Goal: Information Seeking & Learning: Find specific fact

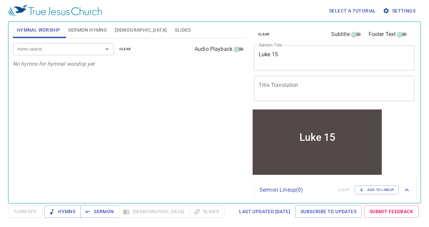
click at [289, 57] on textarea "Luke 15" at bounding box center [333, 57] width 151 height 13
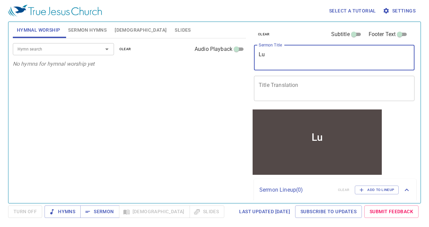
type textarea "L"
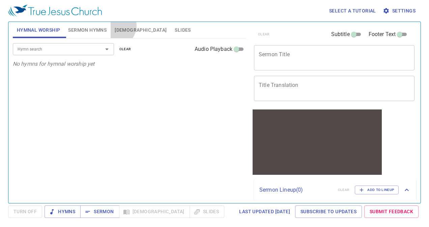
click at [115, 26] on span "Bible" at bounding box center [141, 30] width 52 height 8
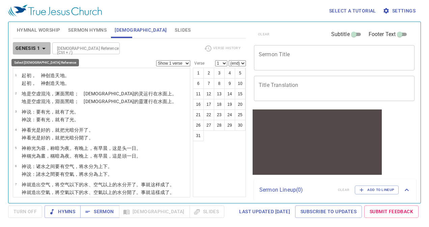
click at [23, 48] on b "Genesis 1" at bounding box center [27, 48] width 25 height 8
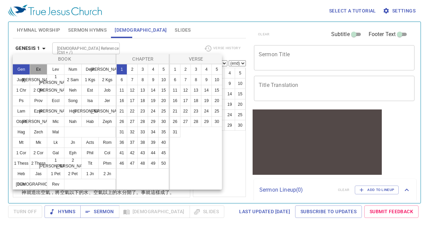
click at [35, 68] on button "Ex" at bounding box center [39, 69] width 18 height 11
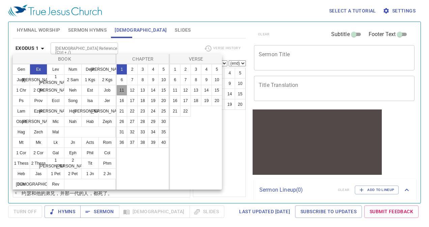
click at [124, 85] on button "11" at bounding box center [121, 90] width 11 height 11
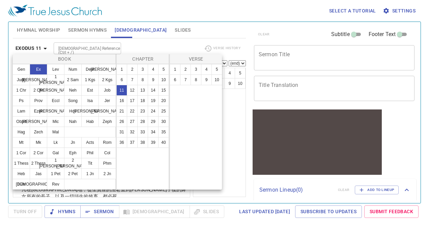
click at [199, 185] on div "1 2 3 4 5 6 7 8 9 10" at bounding box center [195, 127] width 53 height 126
click at [230, 195] on div at bounding box center [214, 113] width 429 height 227
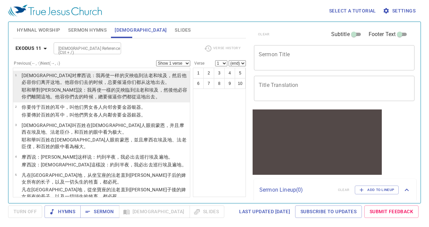
click at [104, 89] on wh5061 "臨到 法老 和埃及 ，然後 他必容你們離開 這地。他容你們去 的時候，總要 催逼你們 都從這地出去。" at bounding box center [104, 93] width 165 height 12
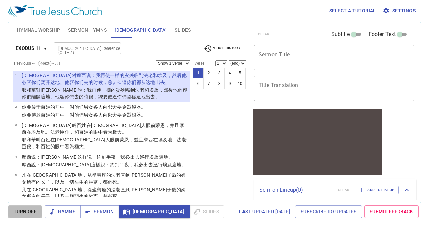
click at [40, 215] on button "Turn Off" at bounding box center [25, 212] width 34 height 12
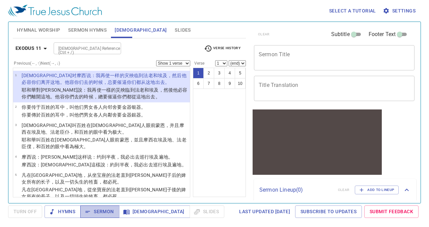
click at [90, 210] on span "Sermon" at bounding box center [100, 212] width 28 height 8
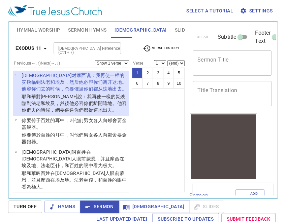
click at [52, 102] on wh310 "他必容你們離開 這地。他容你們去 的時候，總要 催逼你們 都從這地出去。" at bounding box center [74, 107] width 105 height 12
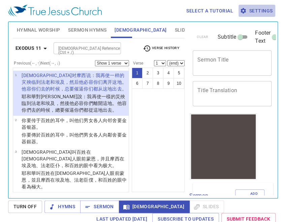
click at [254, 11] on span "Settings" at bounding box center [256, 11] width 31 height 8
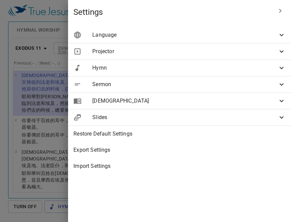
click at [201, 35] on span "Language" at bounding box center [184, 35] width 185 height 8
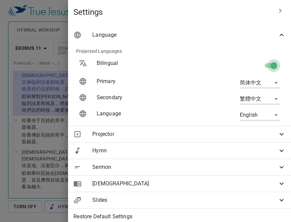
click at [264, 64] on input "checkbox" at bounding box center [274, 67] width 38 height 13
checkbox input "false"
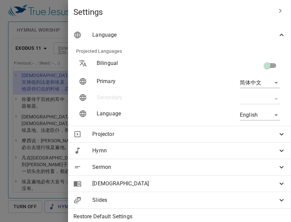
click at [94, 138] on div at bounding box center [145, 111] width 291 height 222
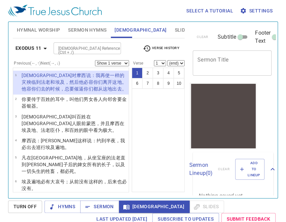
click at [32, 57] on div "Exodus 11 Bible Reference (Ctrl + /) Bible Reference (Ctrl + /) Verse History" at bounding box center [99, 51] width 172 height 19
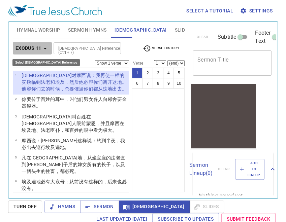
click at [32, 51] on b "Exodus 11" at bounding box center [28, 48] width 26 height 8
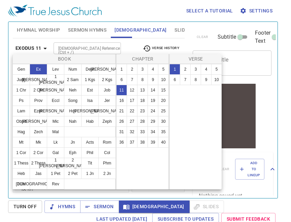
click at [59, 35] on div at bounding box center [145, 111] width 291 height 222
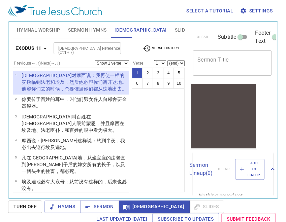
click at [160, 112] on div "1 2 3 4 5 6 7 8 9 10" at bounding box center [158, 130] width 53 height 125
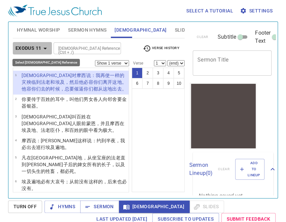
click at [37, 47] on b "Exodus 11" at bounding box center [28, 48] width 26 height 8
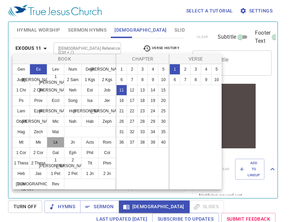
click at [58, 142] on button "Lk" at bounding box center [56, 142] width 18 height 11
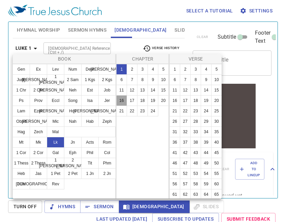
click at [123, 101] on button "16" at bounding box center [121, 100] width 11 height 11
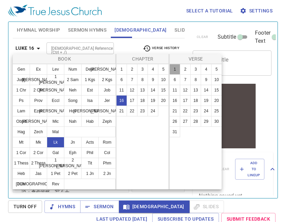
click at [174, 66] on button "1" at bounding box center [174, 69] width 11 height 11
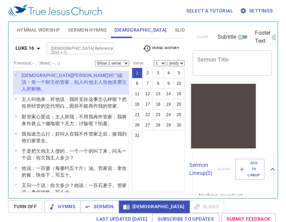
click at [172, 60] on select "(end) 2 3 4 5 6 7 8 9 10 11 12 13 14 15 16 17 18 19 20 21 22 23 24 25 26 27 28 …" at bounding box center [175, 63] width 17 height 6
select select "12"
click at [167, 60] on select "(end) 2 3 4 5 6 7 8 9 10 11 12 13 14 15 16 17 18 19 20 21 22 23 24 25 26 27 28 …" at bounding box center [175, 63] width 17 height 6
click at [155, 83] on button "8" at bounding box center [158, 83] width 11 height 11
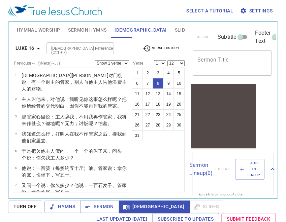
scroll to position [3, 0]
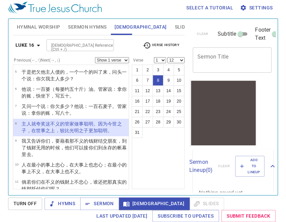
click at [180, 60] on select "(end) 2 3 4 5 6 7 8 9 10 11 12 13 14 15 16 17 18 19 20 21 22 23 24 25 26 27 28 …" at bounding box center [175, 60] width 17 height 6
click at [167, 57] on select "(end) 2 3 4 5 6 7 8 9 10 11 12 13 14 15 16 17 18 19 20 21 22 23 24 25 26 27 28 …" at bounding box center [175, 60] width 17 height 6
click at [157, 58] on select "1 2 3 4 5 6 7 8 9 10 11 12 13 14 15 16 17 18 19 20 21 22 23 24 25 26 27 28 29 3…" at bounding box center [160, 60] width 12 height 6
click at [154, 57] on select "1 2 3 4 5 6 7 8 9 10 11 12 13 14 15 16 17 18 19 20 21 22 23 24 25 26 27 28 29 3…" at bounding box center [160, 60] width 12 height 6
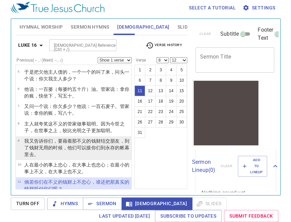
scroll to position [135, 0]
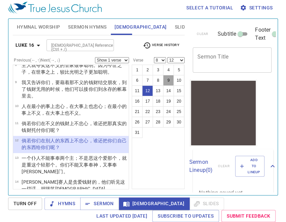
click at [168, 78] on button "9" at bounding box center [168, 80] width 11 height 11
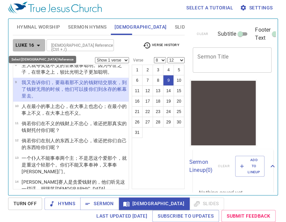
click at [33, 40] on button "Luke 16" at bounding box center [29, 45] width 32 height 12
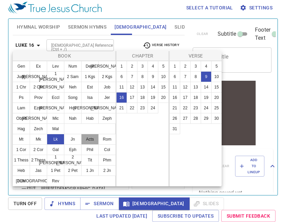
click at [87, 136] on button "Acts" at bounding box center [90, 139] width 18 height 11
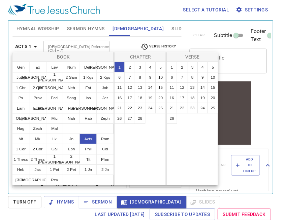
scroll to position [0, 0]
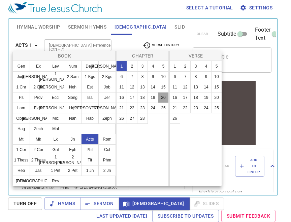
click at [165, 99] on button "20" at bounding box center [163, 97] width 11 height 11
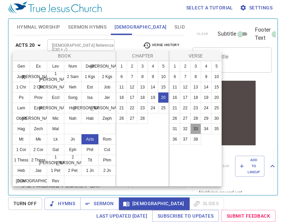
click at [196, 129] on button "33" at bounding box center [195, 129] width 11 height 11
select select "33"
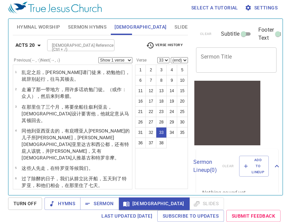
scroll to position [531, 0]
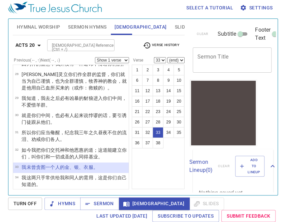
click at [172, 57] on select "(end) 34 35 36 37 38" at bounding box center [175, 60] width 17 height 6
select select "35"
click at [167, 57] on select "(end) 34 35 36 37 38" at bounding box center [175, 60] width 17 height 6
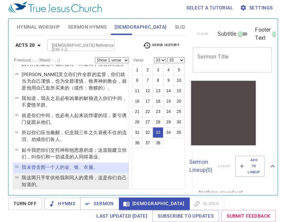
click at [95, 175] on wg5532 "，这是你们自己 知道 的。" at bounding box center [74, 181] width 105 height 12
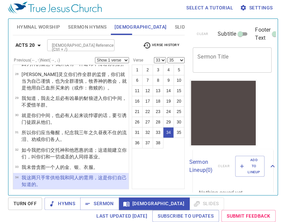
click at [97, 192] on p "我凡事 给你们 作榜样 ，叫你们 知道应当 这样 劳苦 ，扶助 软弱 的人，又 当纪念 主 耶稣 的话 ，说 ：施 比 受 更 为 有福 。" at bounding box center [74, 205] width 105 height 27
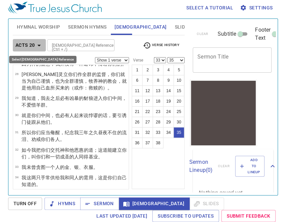
click at [18, 39] on button "Acts 20" at bounding box center [29, 45] width 33 height 12
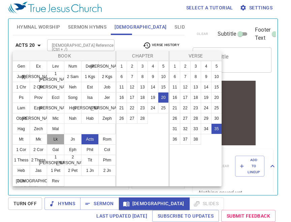
click at [57, 144] on button "Lk" at bounding box center [56, 139] width 18 height 11
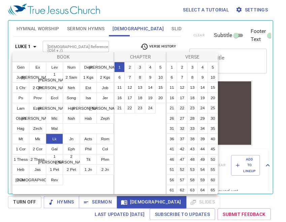
scroll to position [0, 0]
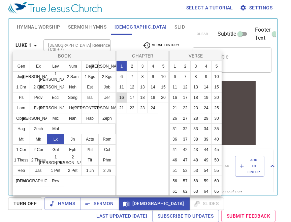
click at [120, 96] on button "16" at bounding box center [121, 97] width 11 height 11
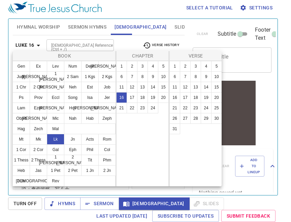
select select "1"
select select
click at [174, 88] on button "11" at bounding box center [174, 87] width 11 height 11
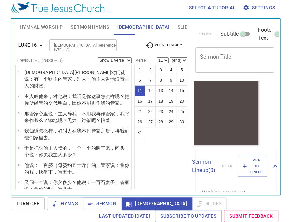
scroll to position [135, 0]
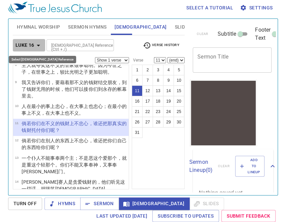
click at [26, 51] on button "Luke 16" at bounding box center [29, 45] width 32 height 12
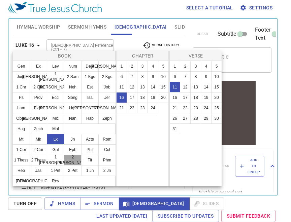
click at [73, 161] on button "2 [PERSON_NAME]" at bounding box center [73, 160] width 18 height 11
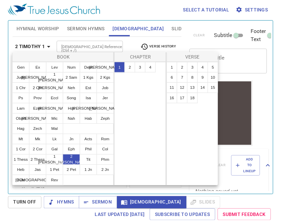
scroll to position [0, 0]
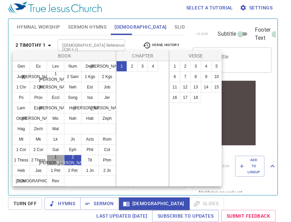
click at [53, 159] on button "1 [PERSON_NAME]" at bounding box center [56, 160] width 18 height 11
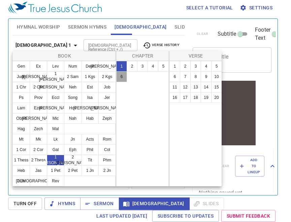
click at [121, 79] on button "6" at bounding box center [121, 76] width 11 height 11
click at [206, 94] on button "19" at bounding box center [206, 97] width 11 height 11
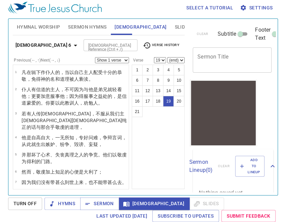
scroll to position [263, 0]
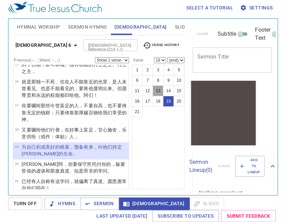
click at [158, 89] on button "13" at bounding box center [158, 91] width 11 height 11
select select "13"
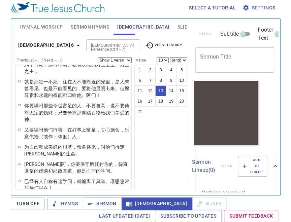
scroll to position [162, 0]
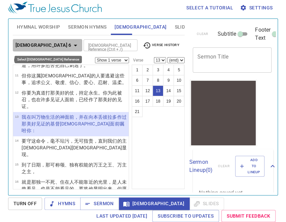
click at [71, 47] on icon "button" at bounding box center [75, 45] width 8 height 8
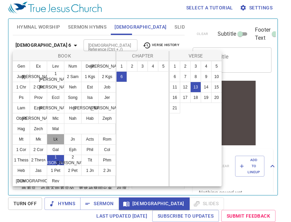
click at [53, 139] on button "Lk" at bounding box center [56, 139] width 18 height 11
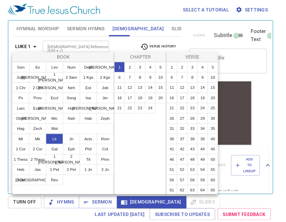
scroll to position [0, 0]
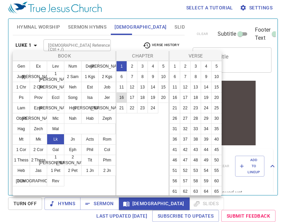
click at [125, 99] on button "16" at bounding box center [121, 97] width 11 height 11
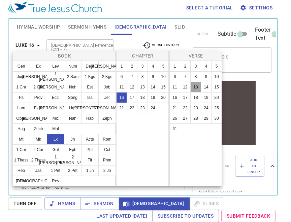
click at [195, 88] on button "13" at bounding box center [195, 87] width 11 height 11
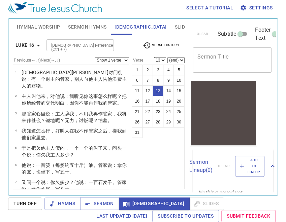
scroll to position [172, 0]
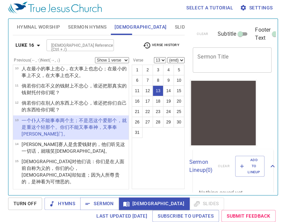
click at [173, 60] on select "(end) 14 15 16 17 18 19 20 21 22 23 24 25 26 27 28 29 30 31" at bounding box center [175, 60] width 17 height 6
select select "17"
click at [167, 57] on select "(end) 14 15 16 17 18 19 20 21 22 23 24 25 26 27 28 29 30 31" at bounding box center [175, 60] width 17 height 6
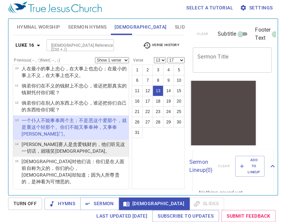
click at [104, 149] on wg5023 "一切 话，就 嗤笑 耶稣。" at bounding box center [66, 151] width 88 height 5
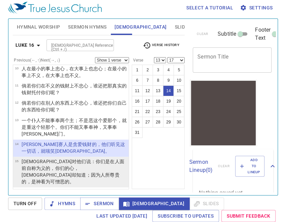
click at [74, 179] on wg5308 "，是 神 看为 可憎恶的 。" at bounding box center [51, 181] width 48 height 5
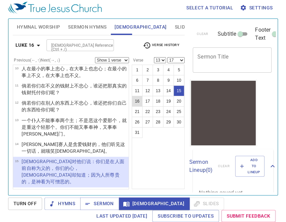
click at [137, 99] on button "16" at bounding box center [137, 101] width 11 height 11
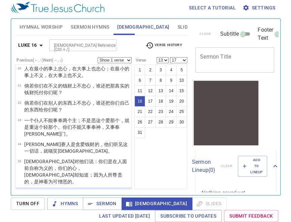
scroll to position [234, 0]
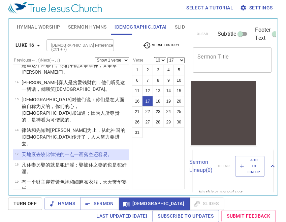
click at [256, 9] on span "Settings" at bounding box center [256, 8] width 31 height 8
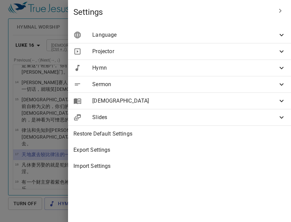
click at [206, 37] on span "Language" at bounding box center [184, 35] width 185 height 8
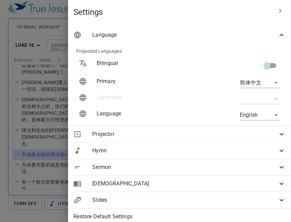
click at [250, 18] on div "Settings" at bounding box center [179, 12] width 223 height 24
click at [276, 11] on icon "button" at bounding box center [280, 11] width 8 height 8
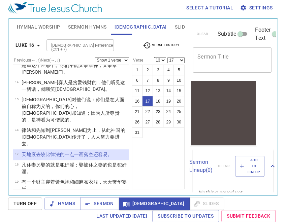
click at [125, 60] on select "Show 1 verse Show 2 verses Show 3 verses Show 4 verses Show 5 verses" at bounding box center [112, 60] width 34 height 6
click at [95, 57] on select "Show 1 verse Show 2 verses Show 3 verses Show 4 verses Show 5 verses" at bounding box center [112, 60] width 34 height 6
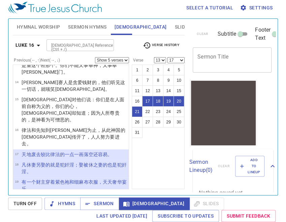
click at [140, 39] on div "Luke 16 Bible Reference (Ctrl + /) Bible Reference (Ctrl + /) Verse History" at bounding box center [99, 48] width 172 height 19
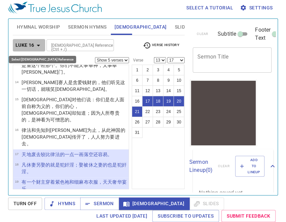
click at [38, 45] on icon "button" at bounding box center [38, 46] width 3 height 2
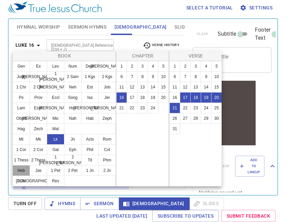
click at [23, 170] on button "Heb" at bounding box center [21, 170] width 18 height 11
select select "1"
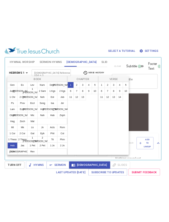
scroll to position [0, 0]
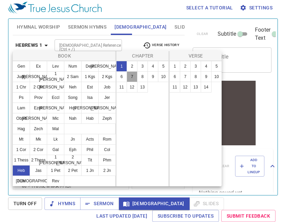
click at [132, 76] on button "7" at bounding box center [132, 76] width 11 height 11
select select "17"
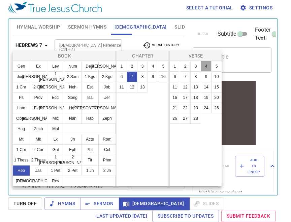
click at [207, 67] on button "4" at bounding box center [206, 66] width 11 height 11
select select "4"
select select
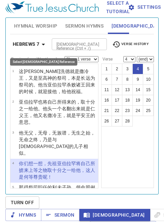
click at [44, 43] on icon "button" at bounding box center [43, 44] width 8 height 8
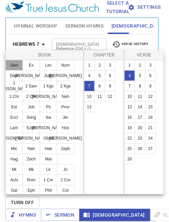
click at [15, 64] on button "Gen" at bounding box center [14, 65] width 18 height 11
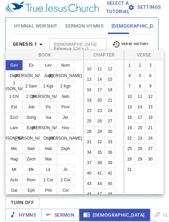
scroll to position [43, 0]
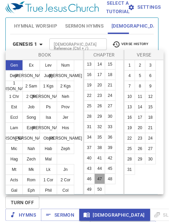
click at [100, 177] on button "47" at bounding box center [100, 179] width 11 height 11
click at [140, 139] on button "23" at bounding box center [140, 138] width 11 height 11
select select "23"
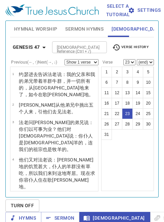
scroll to position [23, 0]
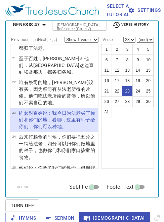
click at [144, 37] on select "(end) 24 25 26 27 28 29 30 31" at bounding box center [145, 40] width 17 height 6
select select "24"
click at [137, 37] on select "(end) 24 25 26 27 28 29 30 31" at bounding box center [145, 40] width 17 height 6
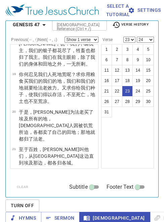
scroll to position [476, 0]
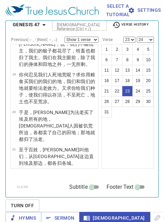
click at [92, 37] on select "Show 1 verse Show 2 verses Show 3 verses Show 4 verses Show 5 verses" at bounding box center [82, 40] width 34 height 6
click at [65, 37] on select "Show 1 verse Show 2 verses Show 3 verses Show 4 verses Show 5 verses" at bounding box center [82, 40] width 34 height 6
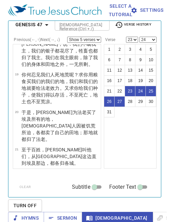
scroll to position [0, 0]
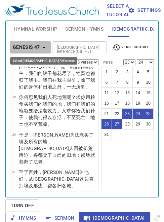
click at [44, 47] on icon "button" at bounding box center [43, 48] width 3 height 2
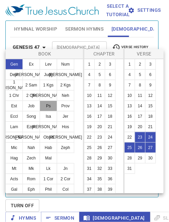
click at [49, 108] on button "Ps" at bounding box center [49, 106] width 18 height 11
select select "1"
select select
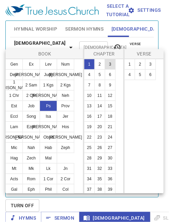
click at [112, 65] on button "3" at bounding box center [110, 64] width 11 height 11
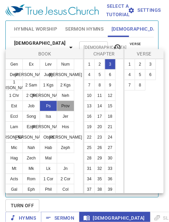
click at [66, 102] on button "Prov" at bounding box center [66, 106] width 18 height 11
select select "23"
select select "24"
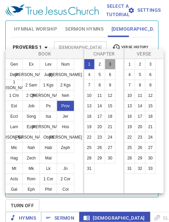
click at [109, 67] on button "3" at bounding box center [110, 64] width 11 height 11
click at [149, 86] on button "9" at bounding box center [151, 85] width 11 height 11
select select "9"
select select
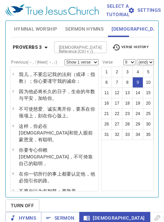
scroll to position [23, 0]
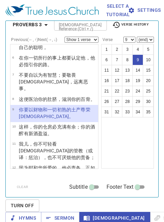
click at [90, 37] on select "Show 1 verse Show 2 verses Show 3 verses Show 4 verses Show 5 verses" at bounding box center [82, 40] width 34 height 6
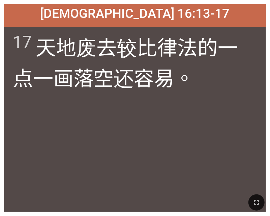
drag, startPoint x: 0, startPoint y: 0, endPoint x: 82, endPoint y: 141, distance: 163.1
click at [82, 141] on div "17 天 地 废去 较比 律法 的一 点 一画落空 还容易 。" at bounding box center [135, 119] width 262 height 185
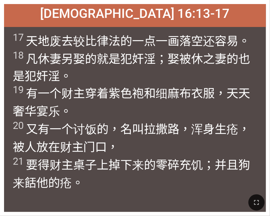
click at [117, 142] on wg4440 "， 21 要得 财主 桌子上 掉下来 的零碎 充饥 ；并且 狗 来 餂 他的 疮 。" at bounding box center [131, 165] width 237 height 50
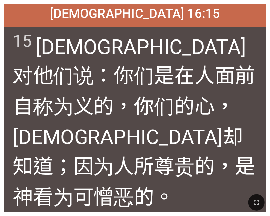
click at [258, 174] on div "15 耶稣对他们 说 ：你们 是 在人 面前 自 称为义 的，你们的 心 ，神 却 知道 ；因为 人 所尊贵的 ，是 神 看为 可憎恶的 。" at bounding box center [135, 119] width 262 height 185
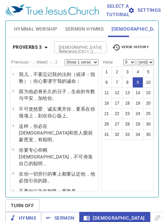
scroll to position [94, 0]
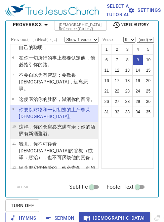
click at [64, 126] on p "这样，你的仓房 必充满 有余 ；你的酒醡 有新酒 盈溢 。" at bounding box center [57, 130] width 77 height 13
select select "10"
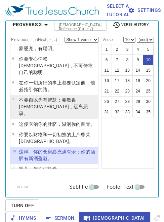
scroll to position [69, 0]
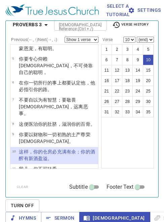
click at [91, 38] on select "Show 1 verse Show 2 verses Show 3 verses Show 4 verses Show 5 verses" at bounding box center [82, 40] width 34 height 6
click at [65, 37] on select "Show 1 verse Show 2 verses Show 3 verses Show 4 verses Show 5 verses" at bounding box center [82, 40] width 34 height 6
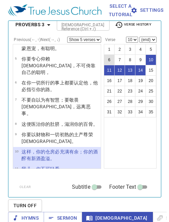
scroll to position [0, 0]
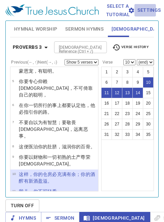
click at [147, 10] on span "Settings" at bounding box center [145, 10] width 16 height 8
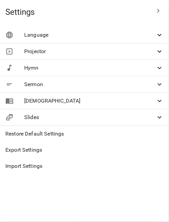
click at [110, 100] on span "[DEMOGRAPHIC_DATA]" at bounding box center [90, 101] width 132 height 8
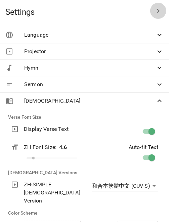
click at [155, 13] on icon "button" at bounding box center [159, 11] width 8 height 8
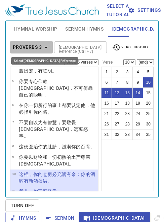
click at [46, 43] on icon "button" at bounding box center [46, 47] width 8 height 8
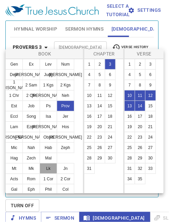
click at [52, 164] on button "Lk" at bounding box center [49, 168] width 18 height 11
select select "1"
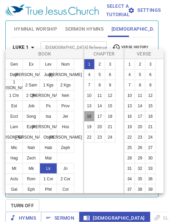
click at [89, 117] on button "16" at bounding box center [89, 116] width 11 height 11
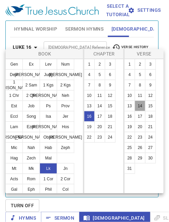
click at [140, 108] on button "14" at bounding box center [140, 106] width 11 height 11
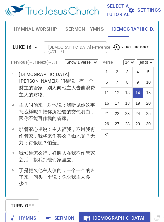
scroll to position [23, 0]
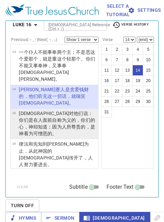
click at [56, 127] on wg1344 "的，你们的 心 ，神 却 知道 ；因为 人 所尊贵的 ，是 [DEMOGRAPHIC_DATA] 看为 可憎恶的 。" at bounding box center [57, 127] width 76 height 19
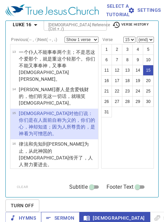
click at [61, 221] on span "Sermon" at bounding box center [60, 218] width 28 height 8
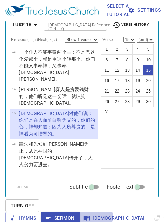
click at [94, 217] on span "[DEMOGRAPHIC_DATA]" at bounding box center [115, 218] width 60 height 8
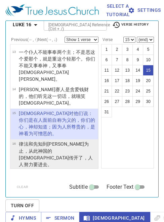
click at [63, 162] on p "律法 和 先知 到[PERSON_NAME] 为止 ，从 此 [DEMOGRAPHIC_DATA] 国 的[DEMOGRAPHIC_DATA]传开 了，人人 …" at bounding box center [57, 154] width 77 height 27
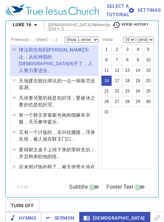
scroll to position [358, 0]
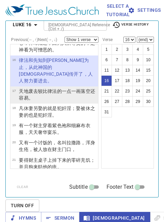
click at [59, 89] on wg3551 "的一 点 一画落空 还容易 。" at bounding box center [57, 95] width 76 height 12
select select "17"
